Goal: Information Seeking & Learning: Learn about a topic

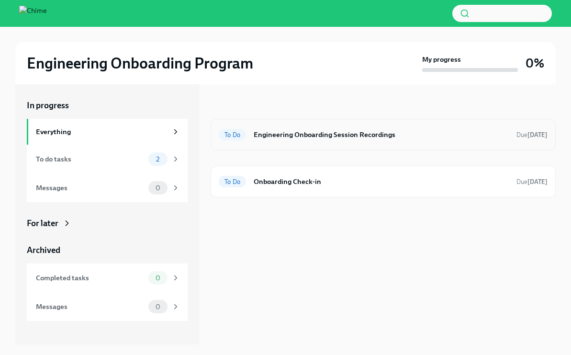
click at [357, 137] on h6 "Engineering Onboarding Session Recordings" at bounding box center [381, 134] width 255 height 11
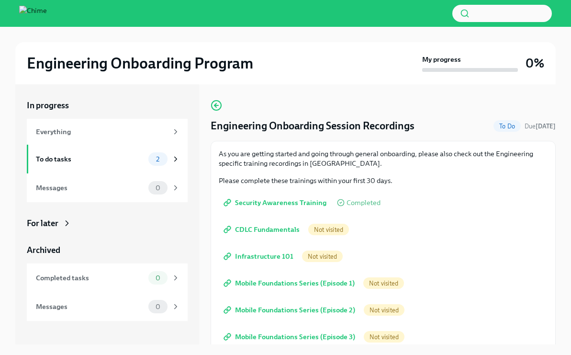
scroll to position [71, 0]
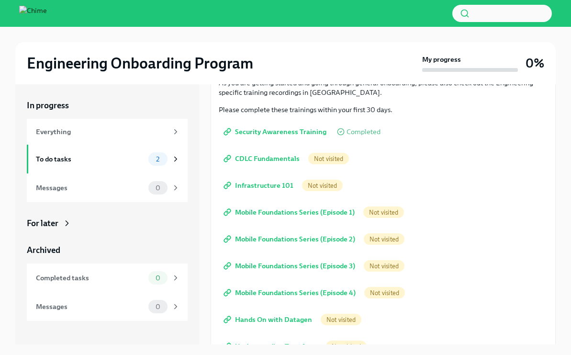
drag, startPoint x: 320, startPoint y: 157, endPoint x: 314, endPoint y: 158, distance: 5.8
click at [319, 158] on span "Not visited" at bounding box center [328, 158] width 41 height 7
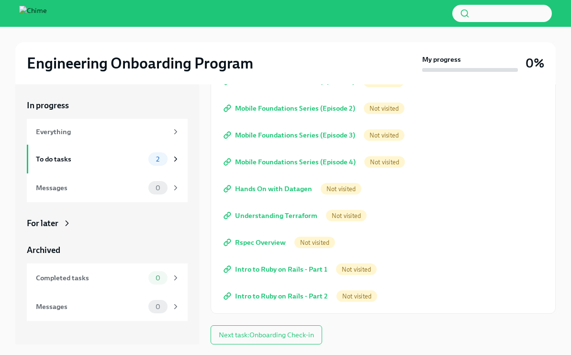
scroll to position [16, 0]
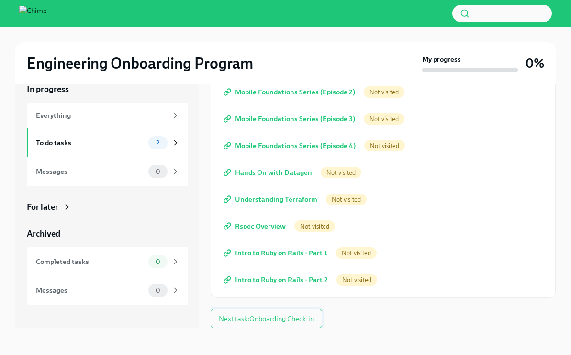
click at [274, 313] on button "Next task : Onboarding Check-in" at bounding box center [267, 318] width 112 height 19
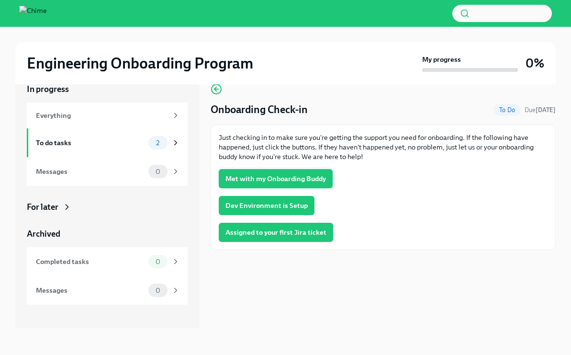
click at [277, 170] on button "Met with my Onboarding Buddy" at bounding box center [276, 178] width 114 height 19
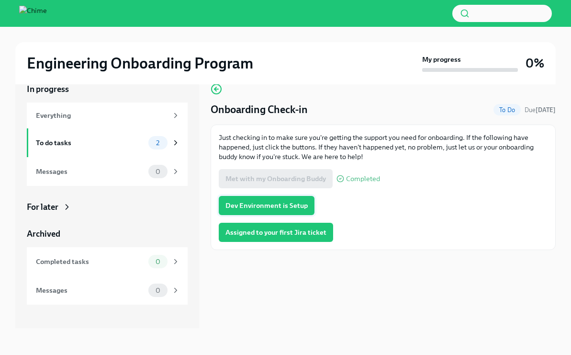
click at [286, 200] on button "Dev Environment is Setup" at bounding box center [267, 205] width 96 height 19
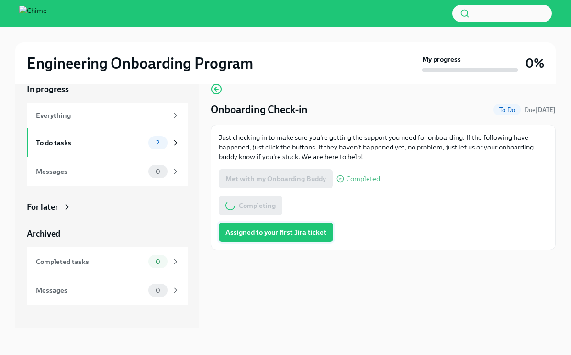
click at [325, 236] on button "Assigned to your first Jira ticket" at bounding box center [276, 232] width 114 height 19
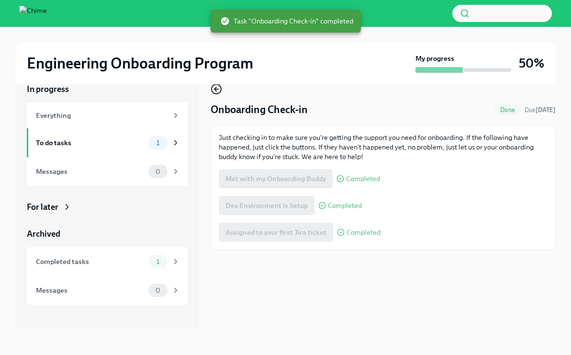
click at [218, 90] on icon "button" at bounding box center [216, 88] width 11 height 11
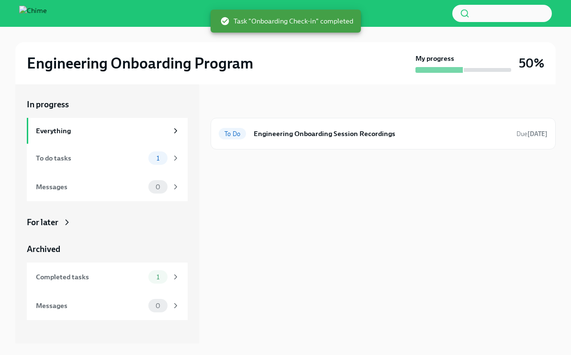
scroll to position [1, 0]
click at [267, 134] on h6 "Engineering Onboarding Session Recordings" at bounding box center [381, 133] width 255 height 11
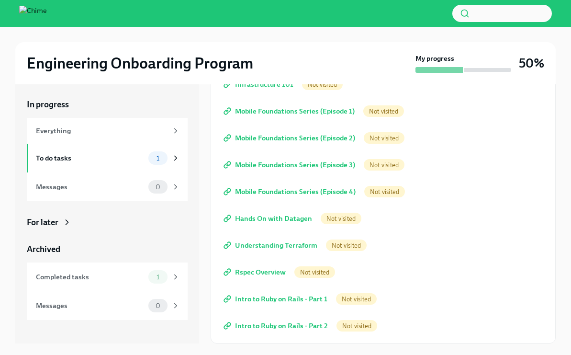
scroll to position [16, 0]
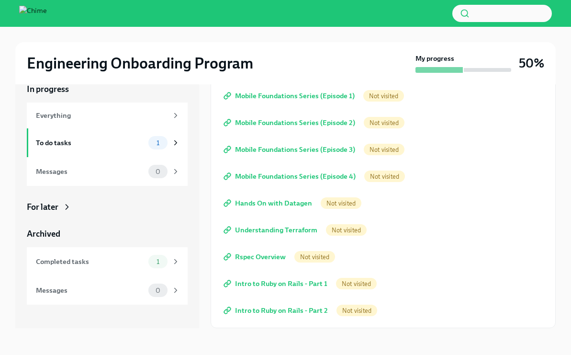
click at [294, 285] on span "Intro to Ruby on Rails - Part 1" at bounding box center [277, 284] width 102 height 10
click at [254, 314] on span "Intro to Ruby on Rails - Part 2" at bounding box center [277, 311] width 102 height 10
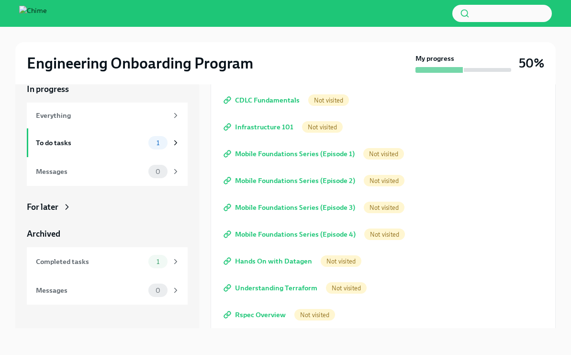
scroll to position [0, 0]
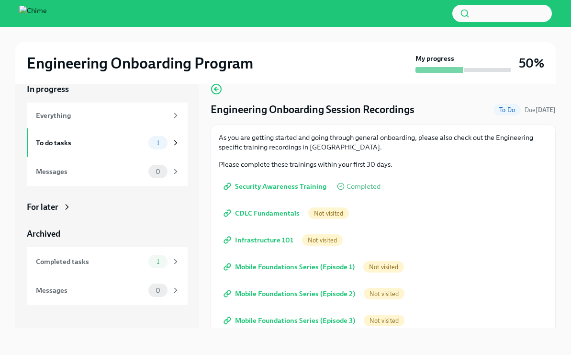
click at [267, 220] on link "CDLC Fundamentals" at bounding box center [263, 213] width 88 height 19
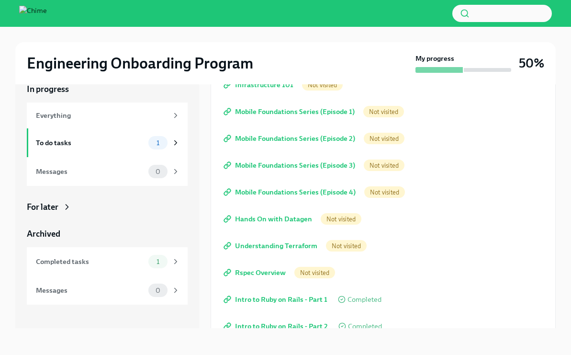
scroll to position [171, 0]
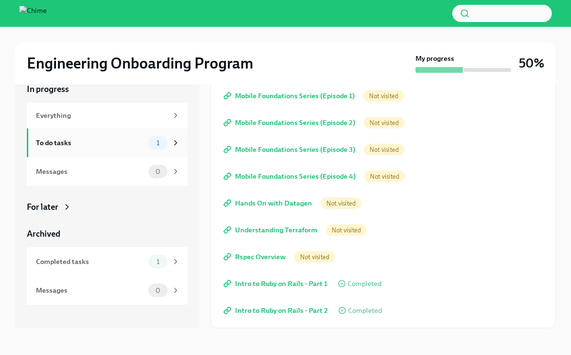
click at [49, 143] on div "To do tasks" at bounding box center [90, 142] width 109 height 11
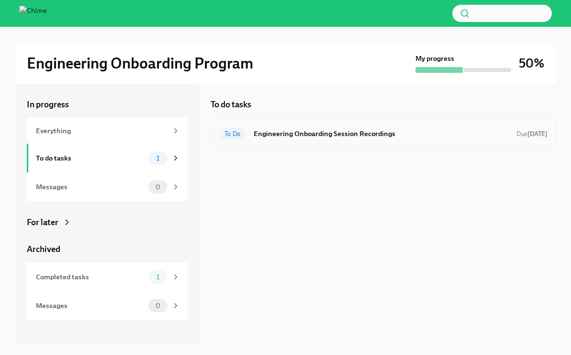
click at [321, 131] on h6 "Engineering Onboarding Session Recordings" at bounding box center [381, 133] width 255 height 11
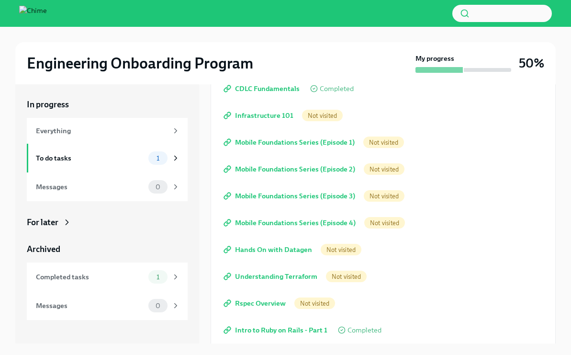
scroll to position [171, 0]
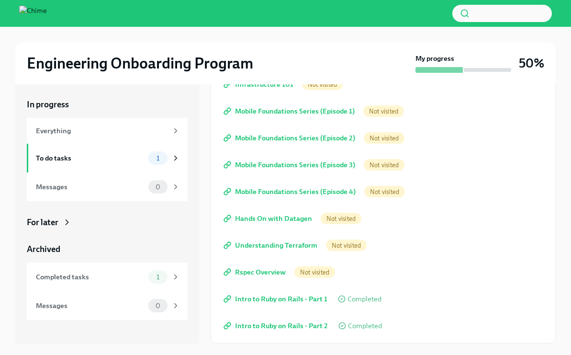
click at [298, 248] on span "Understanding Terraform" at bounding box center [272, 245] width 92 height 10
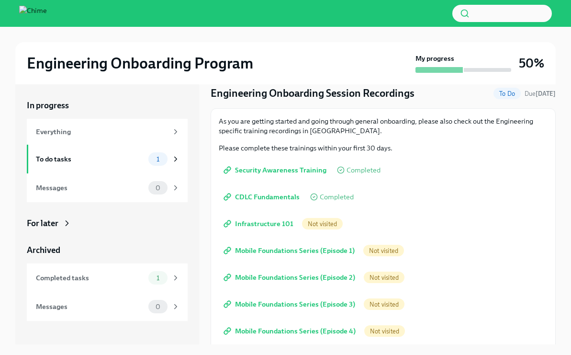
scroll to position [0, 0]
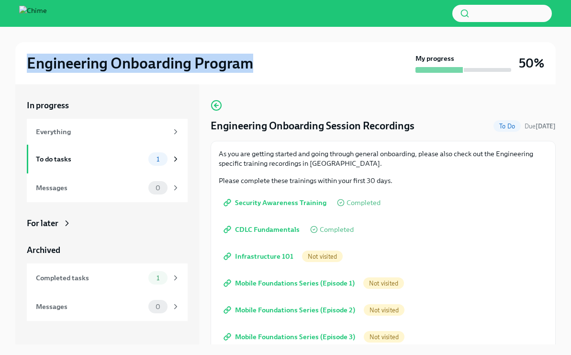
drag, startPoint x: 30, startPoint y: 62, endPoint x: 265, endPoint y: 62, distance: 234.7
click at [265, 62] on div "Engineering Onboarding Program" at bounding box center [219, 63] width 385 height 19
copy h2 "Engineering Onboarding Program"
